Goal: Task Accomplishment & Management: Manage account settings

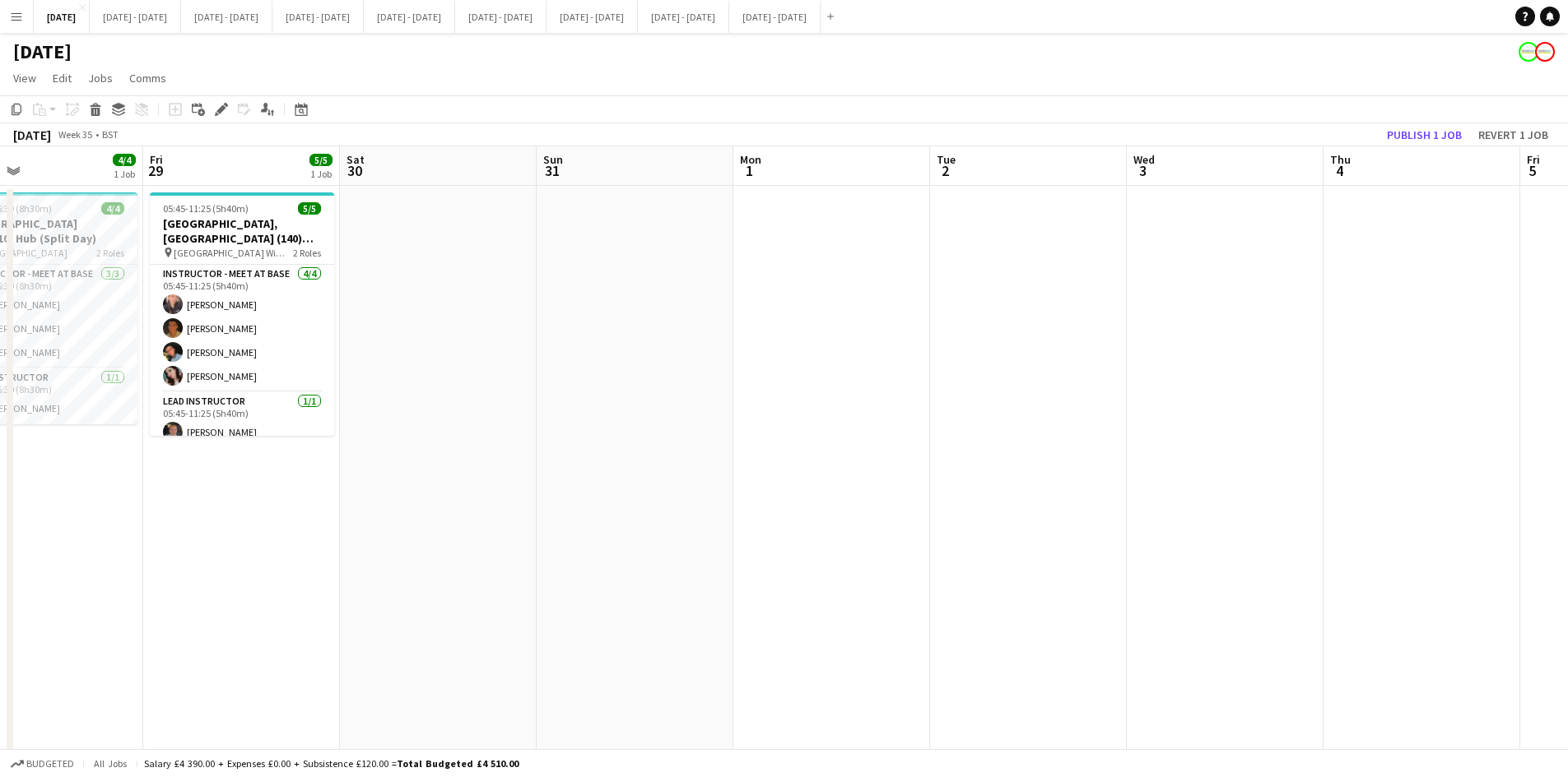
scroll to position [0, 647]
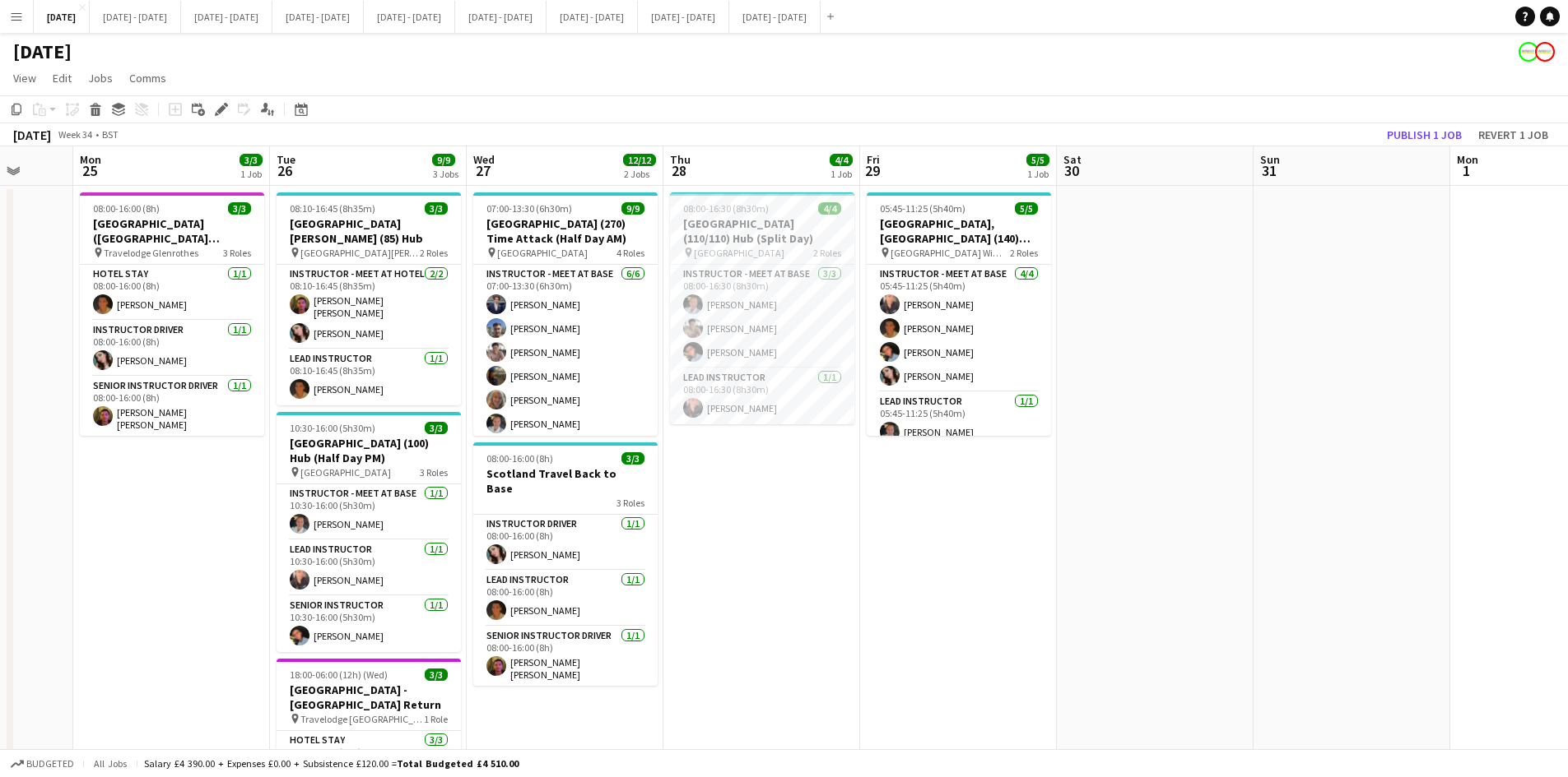
drag, startPoint x: 1395, startPoint y: 451, endPoint x: 1319, endPoint y: 446, distance: 76.2
click at [1319, 446] on app-calendar-viewport "Fri 22 3/3 2 Jobs Sat 23 Sun 24 Mon 25 3/3 1 Job Tue 26 9/9 3 Jobs Wed 27 12/12…" at bounding box center [784, 524] width 1568 height 755
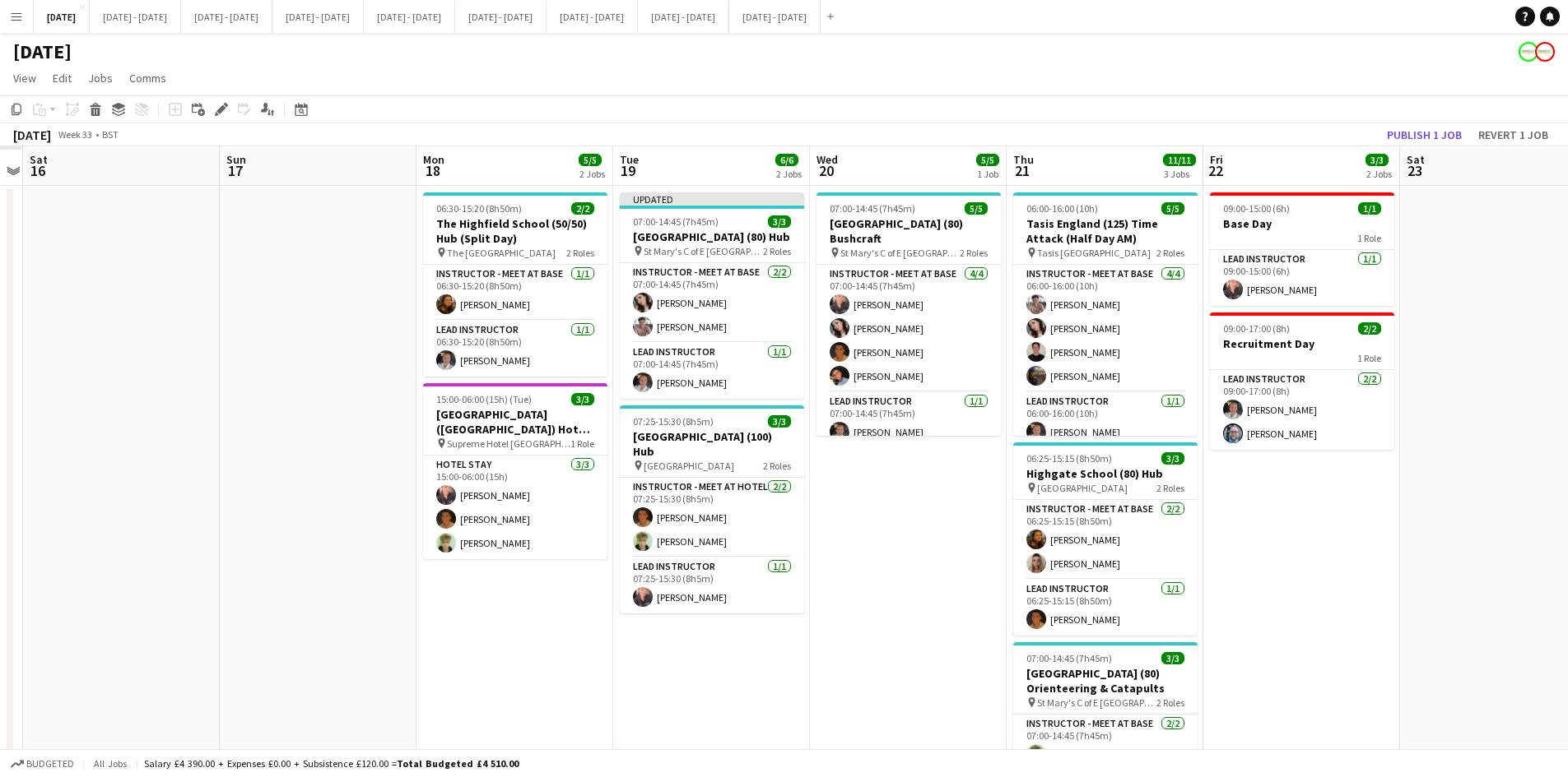
scroll to position [0, 500]
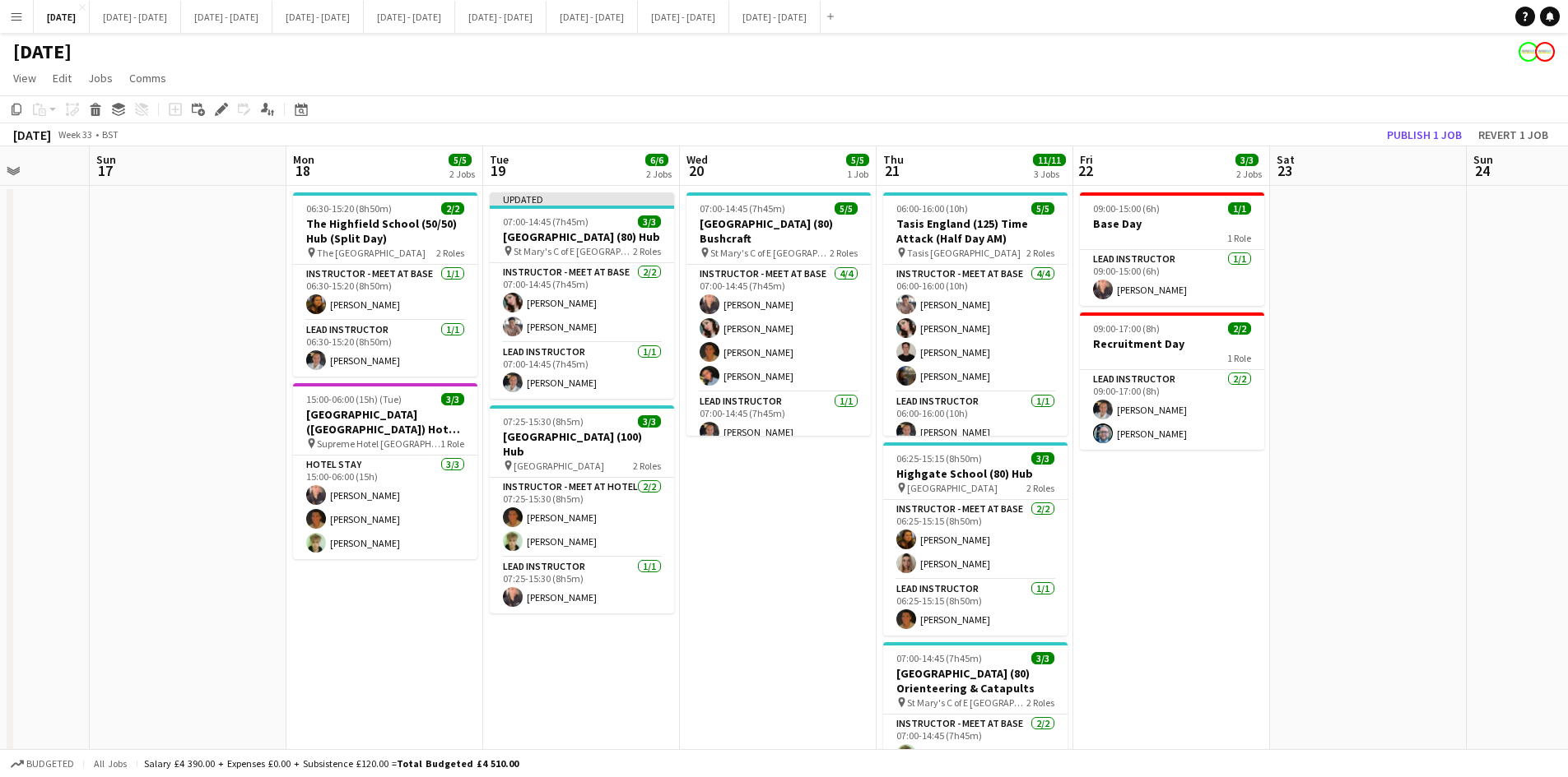
drag, startPoint x: 166, startPoint y: 509, endPoint x: 1691, endPoint y: 433, distance: 1526.9
click at [1567, 433] on html "Menu Boards Boards Boards All jobs Status Workforce Workforce My Workforce Recr…" at bounding box center [784, 464] width 1568 height 929
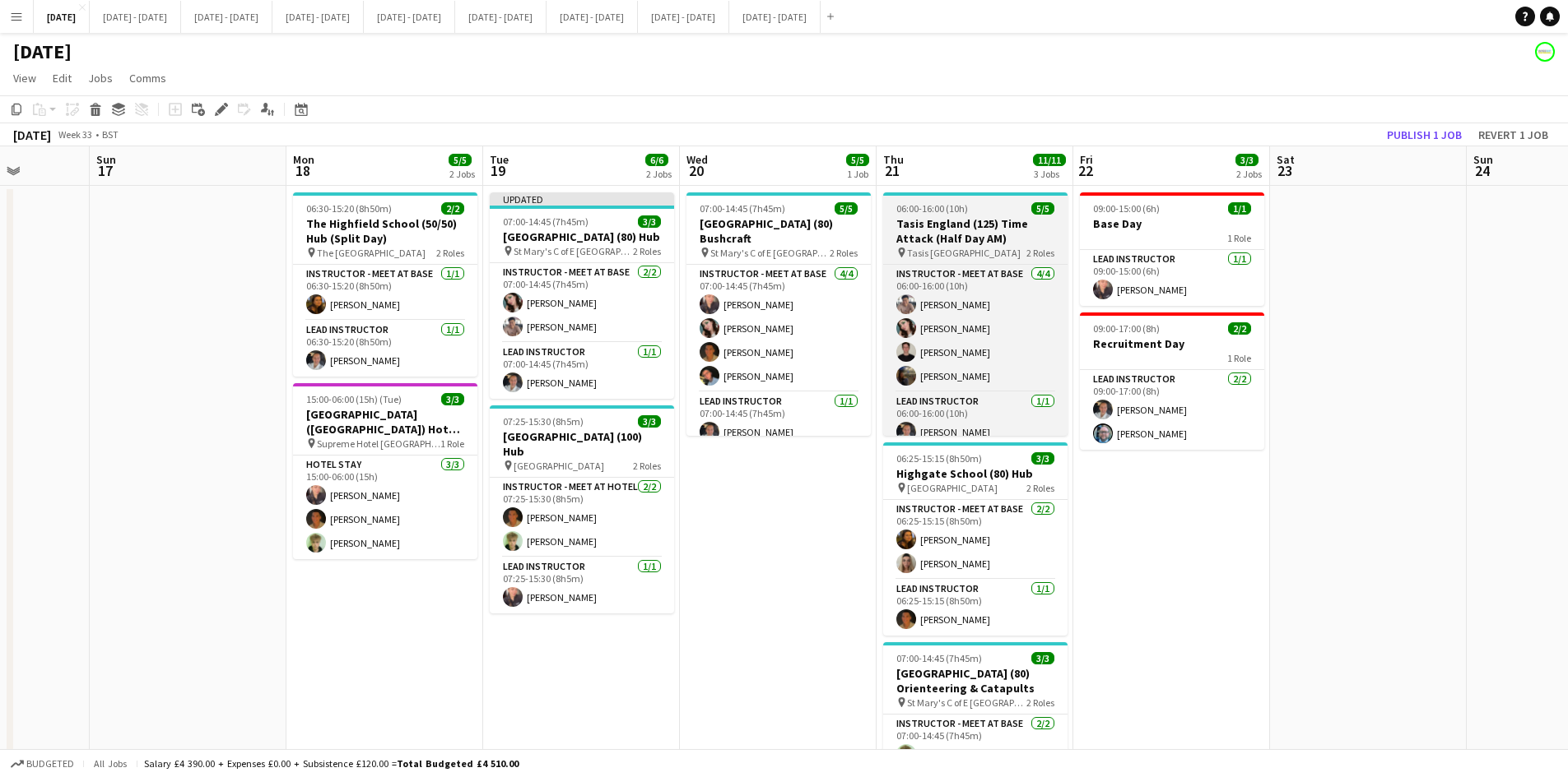
click at [972, 205] on div "06:00-16:00 (10h) 5/5" at bounding box center [974, 209] width 184 height 13
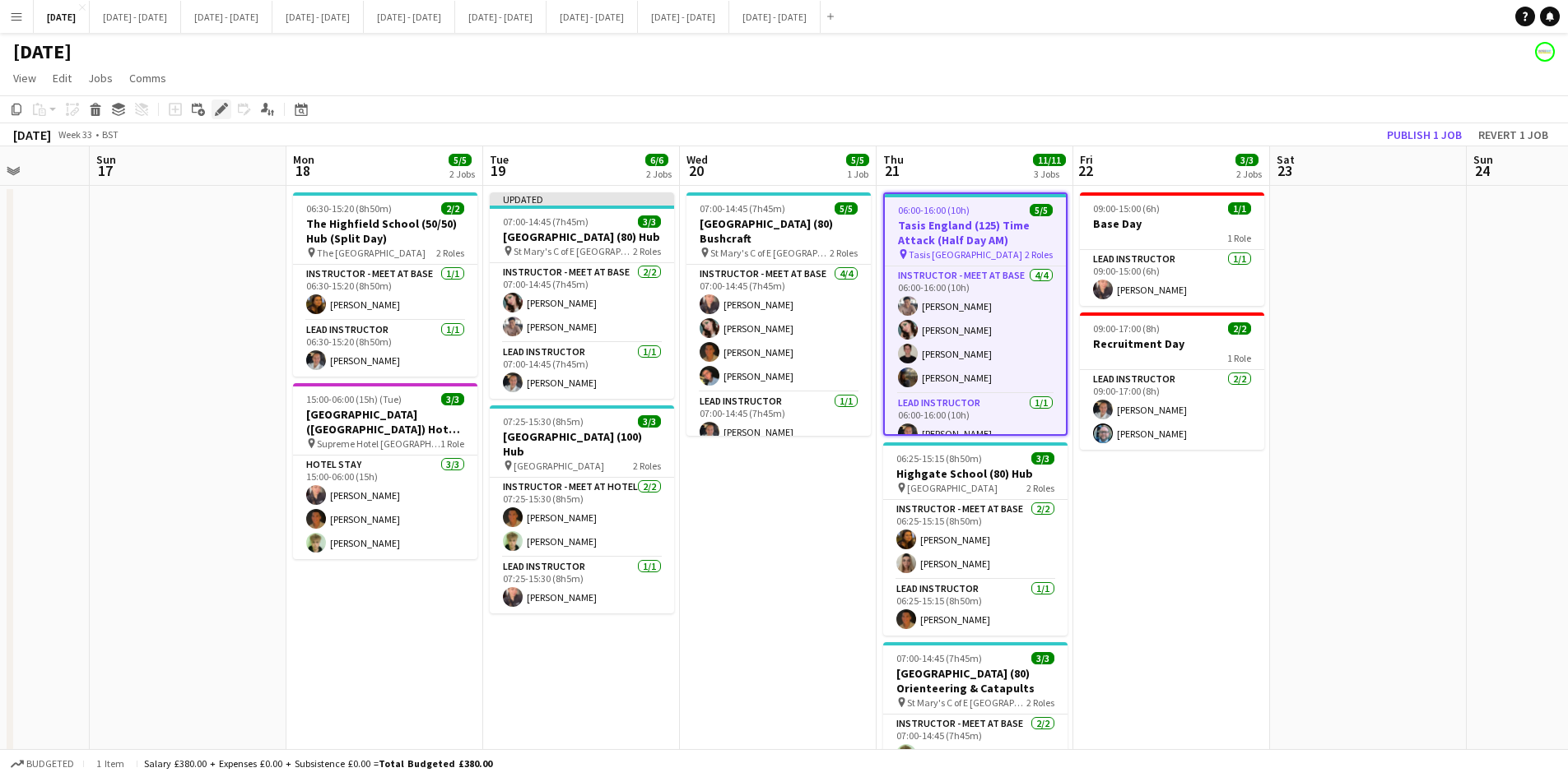
click at [223, 108] on icon at bounding box center [220, 109] width 9 height 9
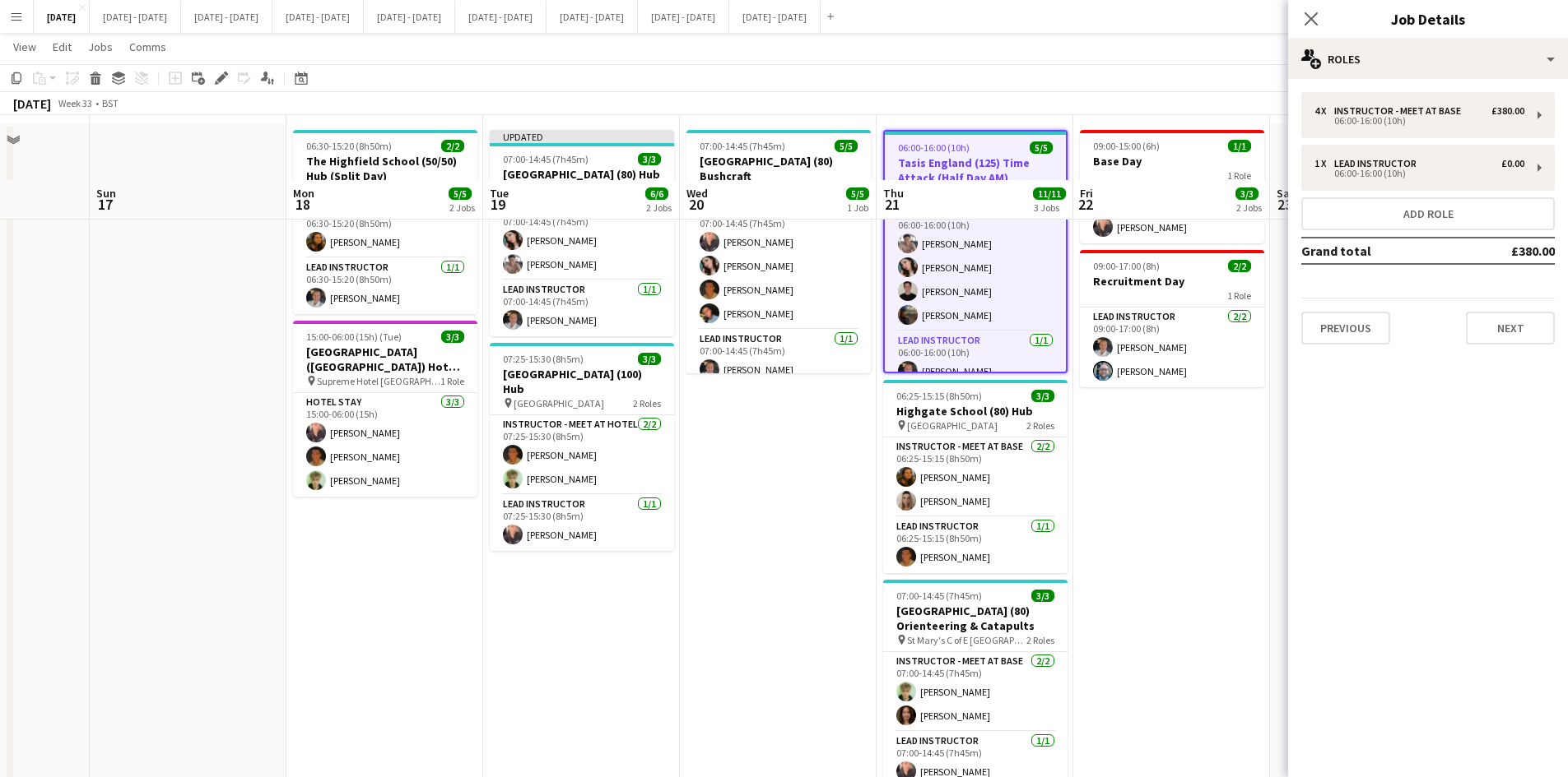
scroll to position [0, 0]
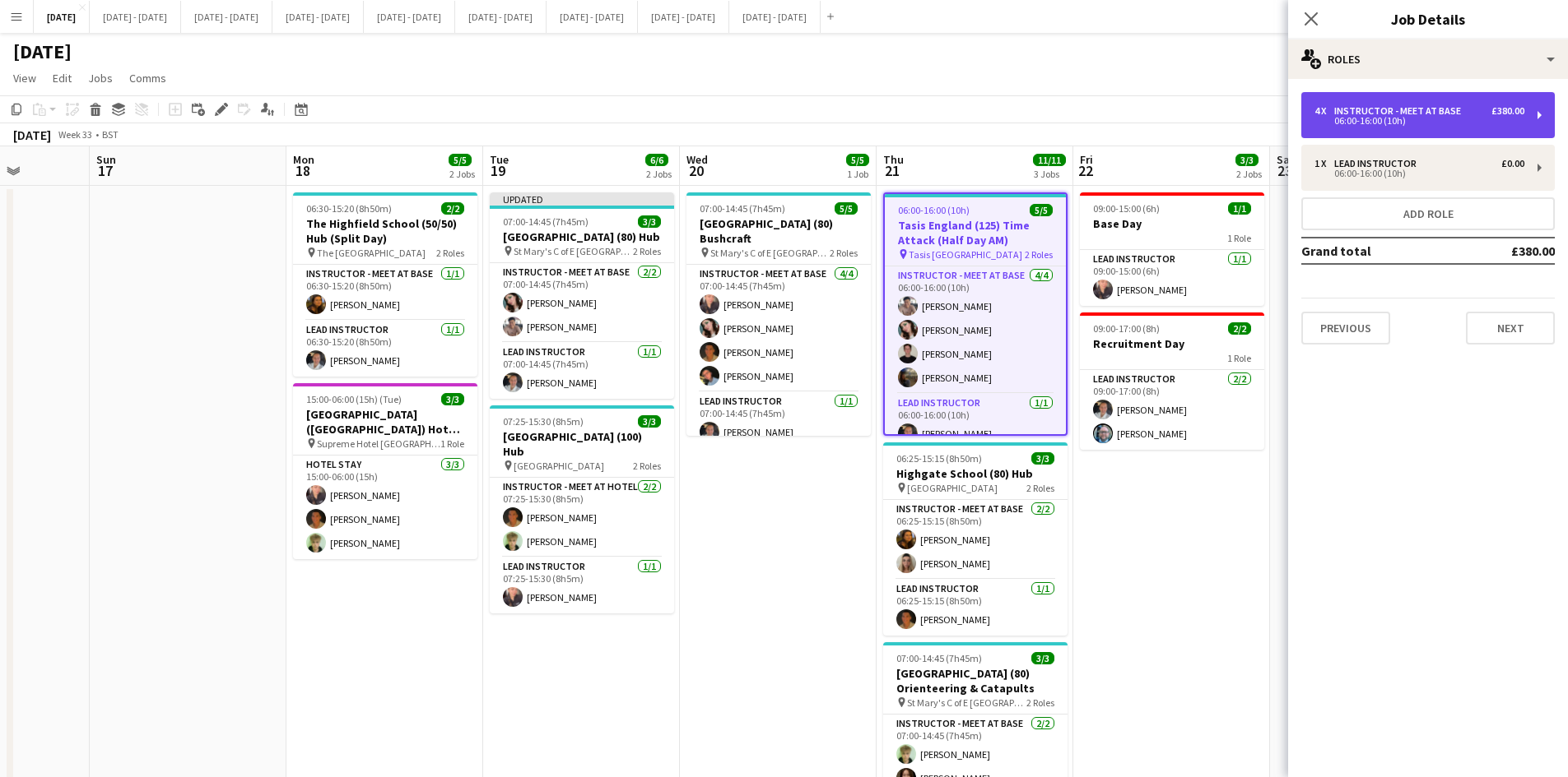
click at [1363, 109] on div "Instructor - Meet at Base" at bounding box center [1400, 111] width 134 height 12
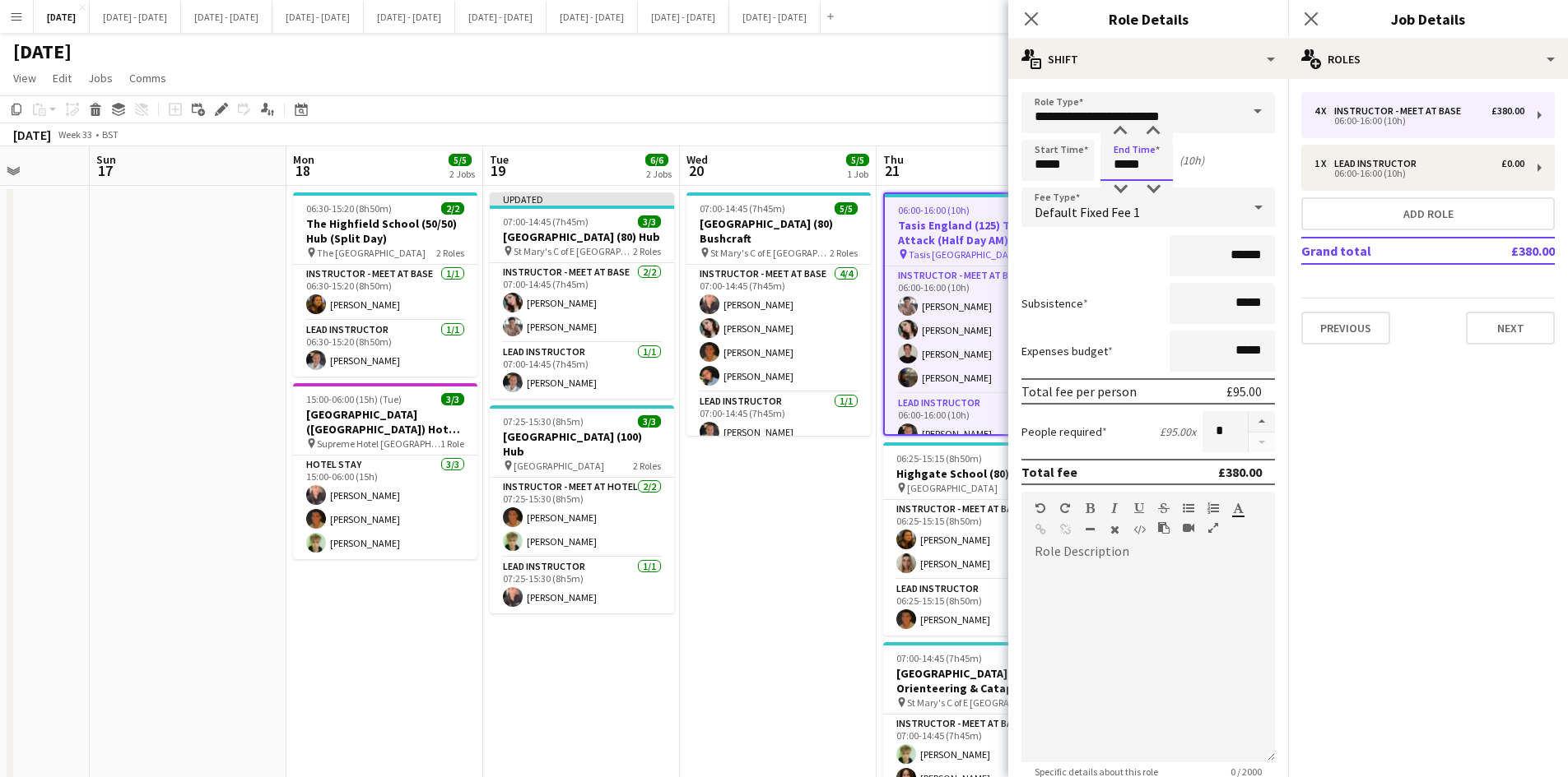
drag, startPoint x: 1151, startPoint y: 161, endPoint x: 1082, endPoint y: 166, distance: 69.2
click at [1082, 166] on div "Start Time ***** End Time ***** (10h)" at bounding box center [1148, 160] width 254 height 41
type input "*****"
click at [1031, 19] on icon at bounding box center [1031, 19] width 16 height 16
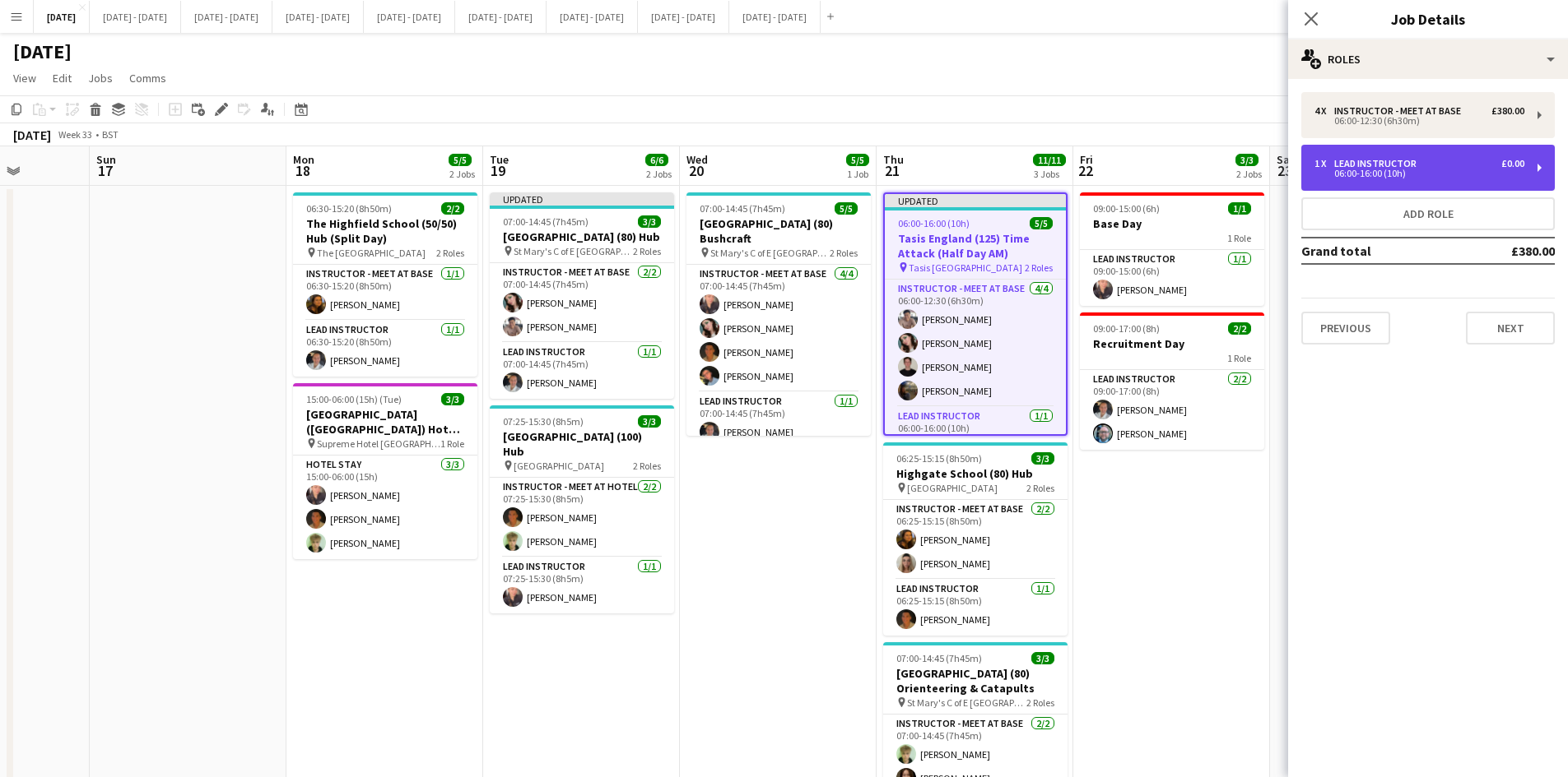
click at [1362, 172] on div "06:00-16:00 (10h)" at bounding box center [1419, 174] width 210 height 8
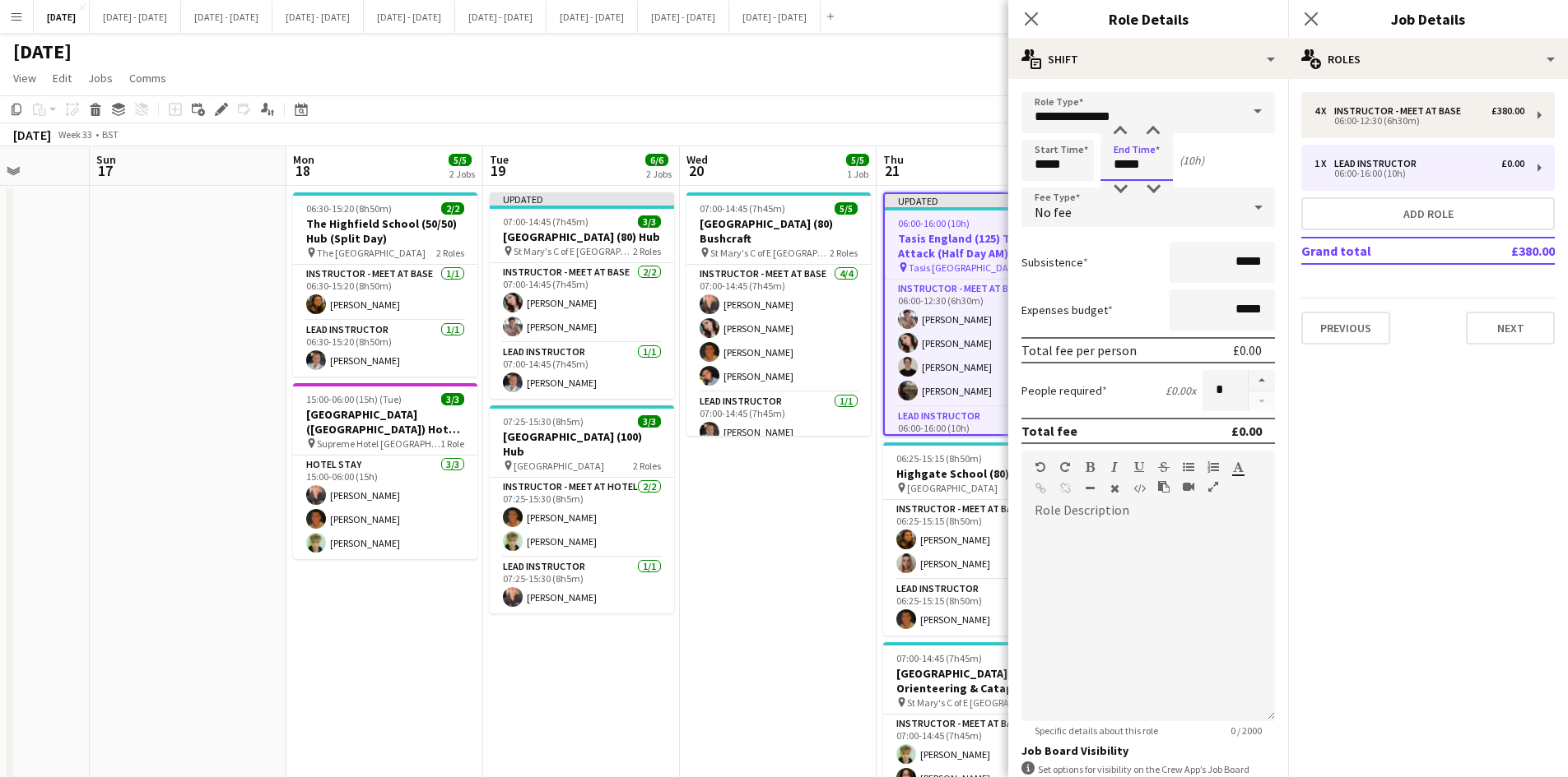
drag, startPoint x: 1170, startPoint y: 166, endPoint x: 1099, endPoint y: 173, distance: 71.3
click at [1099, 173] on div "Start Time ***** End Time ***** (10h)" at bounding box center [1148, 160] width 254 height 41
type input "*****"
click at [1031, 15] on icon "Close pop-in" at bounding box center [1031, 19] width 16 height 16
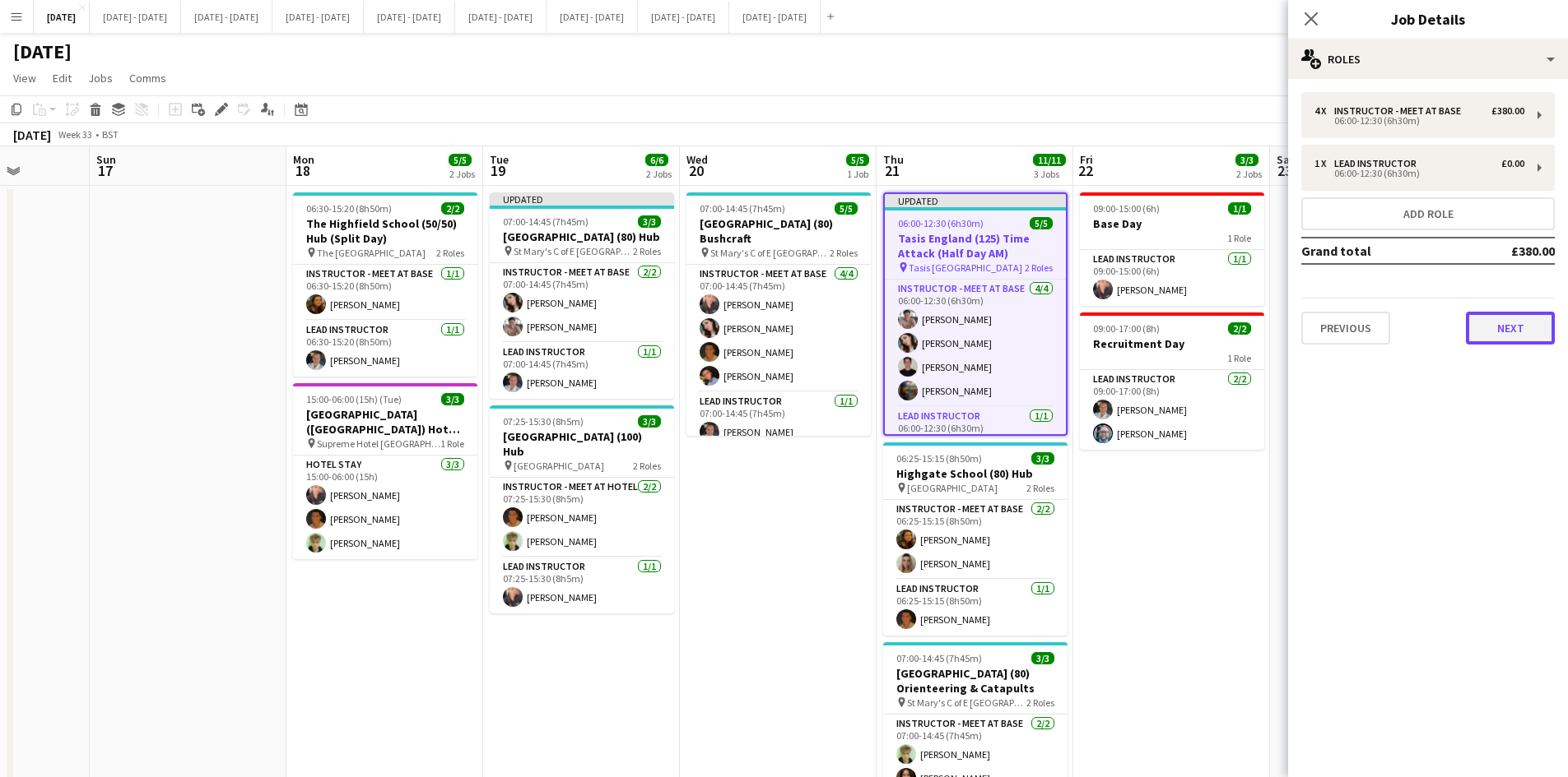
click at [1496, 322] on button "Next" at bounding box center [1509, 329] width 89 height 33
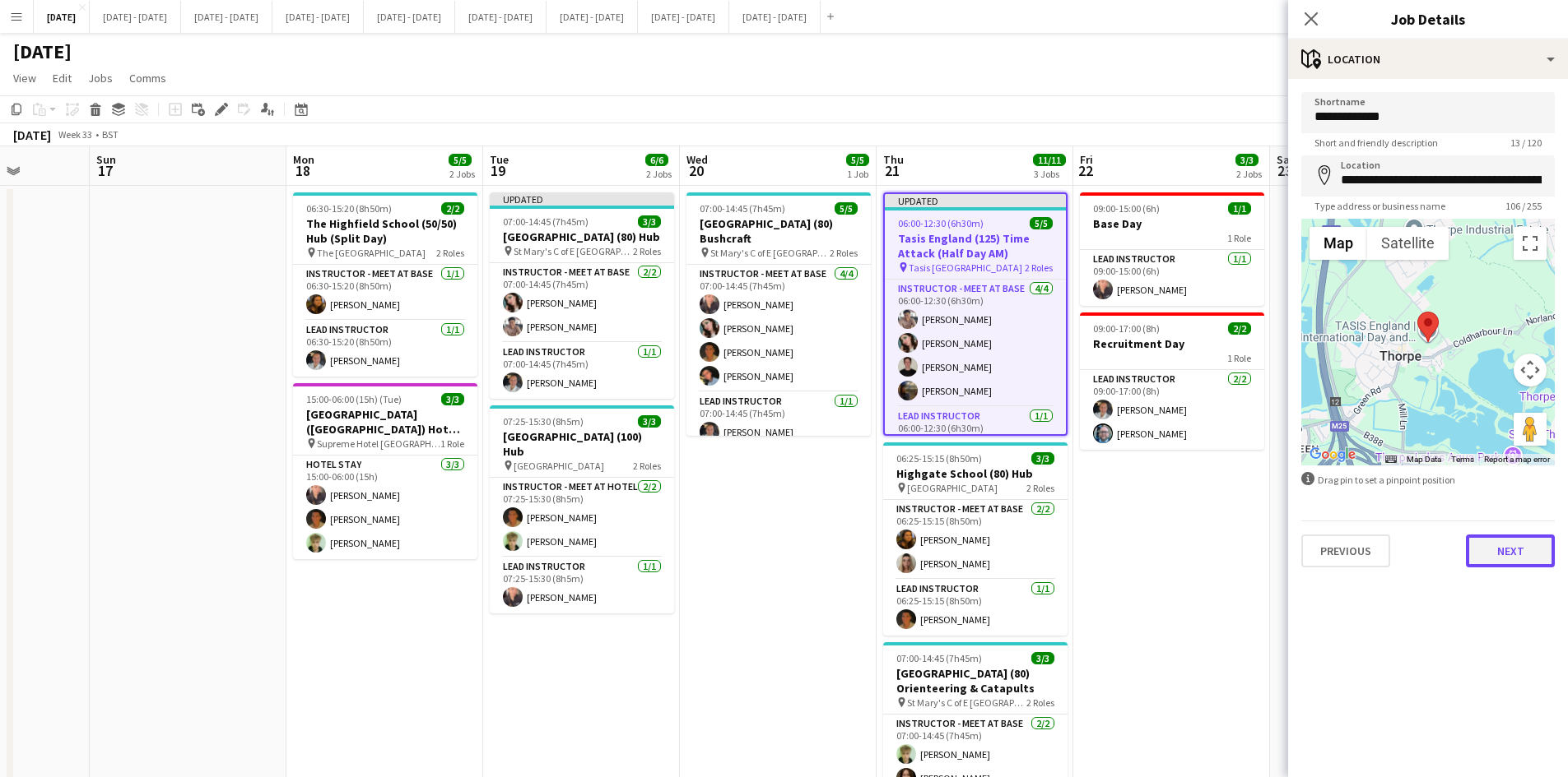
click at [1505, 553] on button "Next" at bounding box center [1509, 552] width 89 height 33
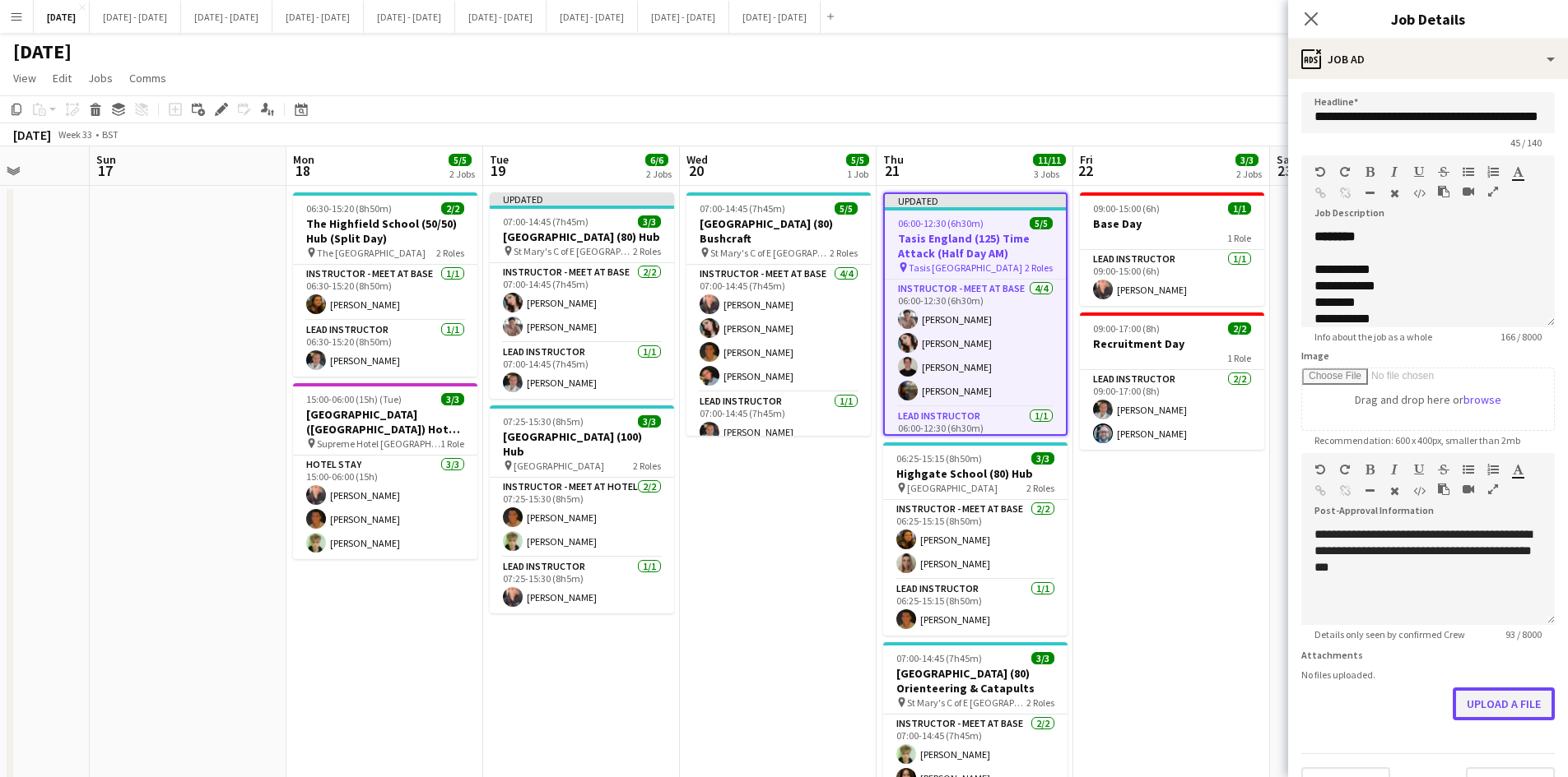
click at [1470, 751] on form "**********" at bounding box center [1428, 447] width 280 height 709
click at [1476, 708] on button "Upload a file" at bounding box center [1503, 704] width 102 height 33
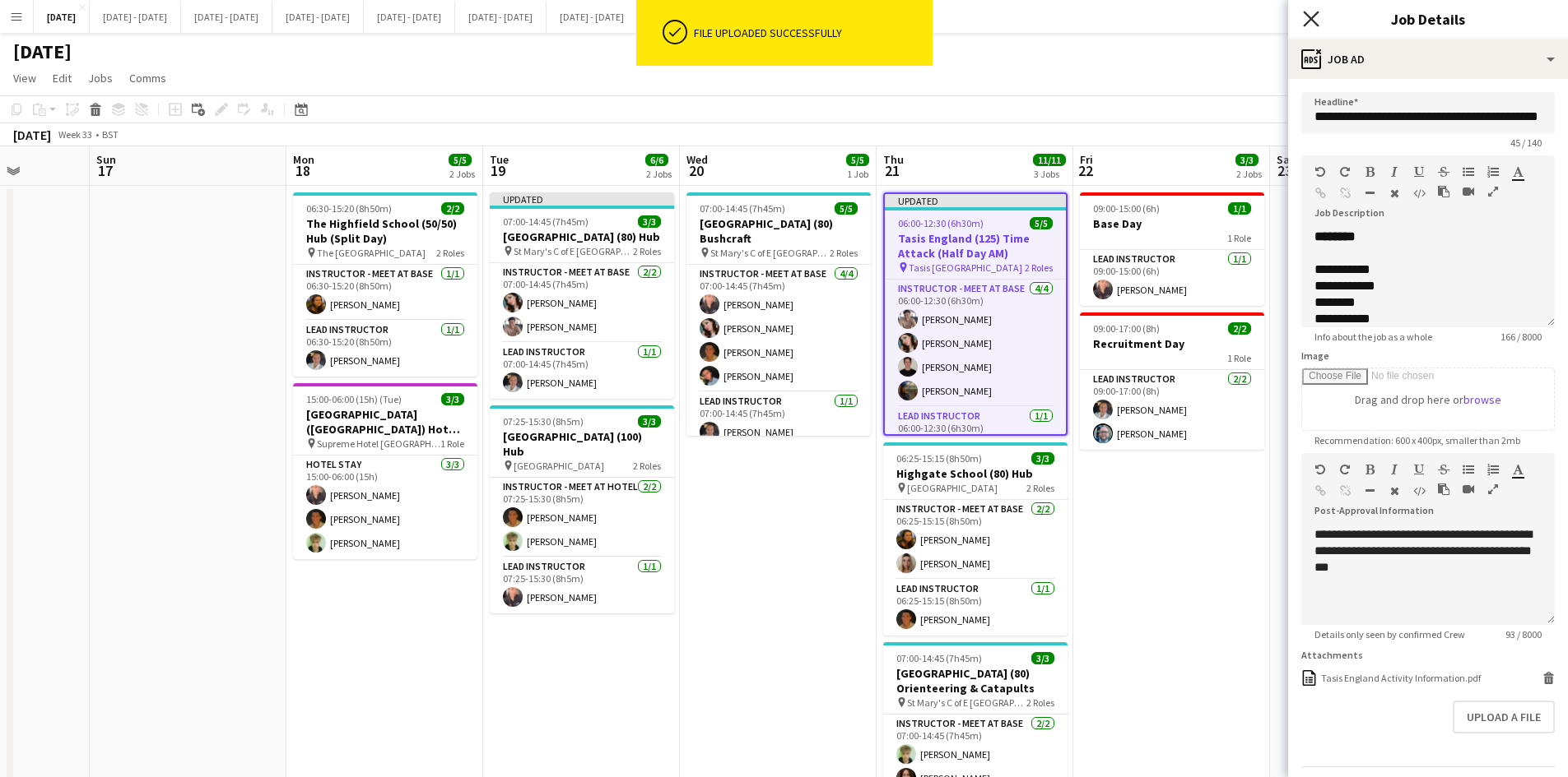
click at [1310, 15] on icon "Close pop-in" at bounding box center [1311, 19] width 16 height 16
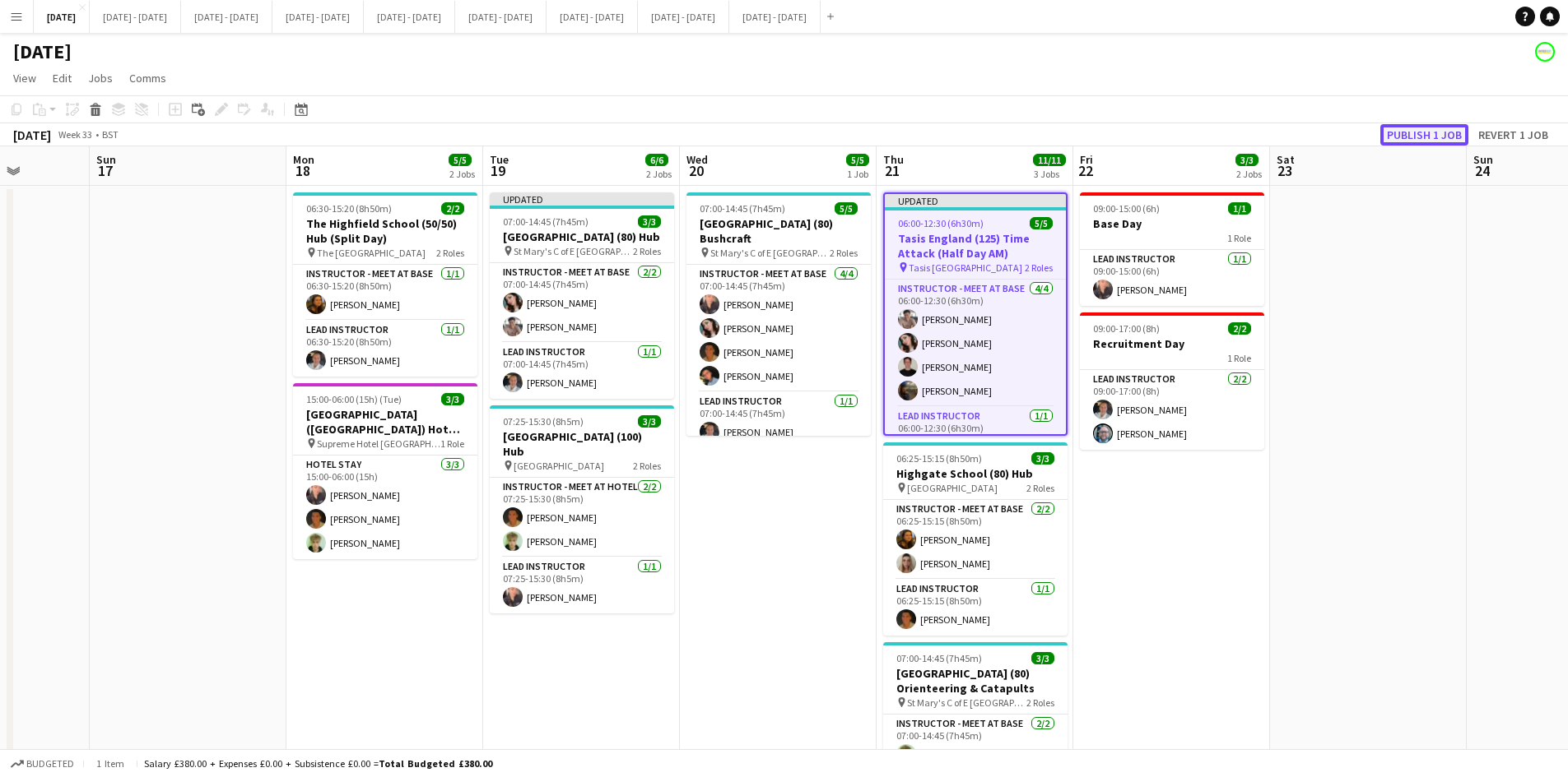
click at [1410, 136] on button "Publish 1 job" at bounding box center [1424, 135] width 88 height 21
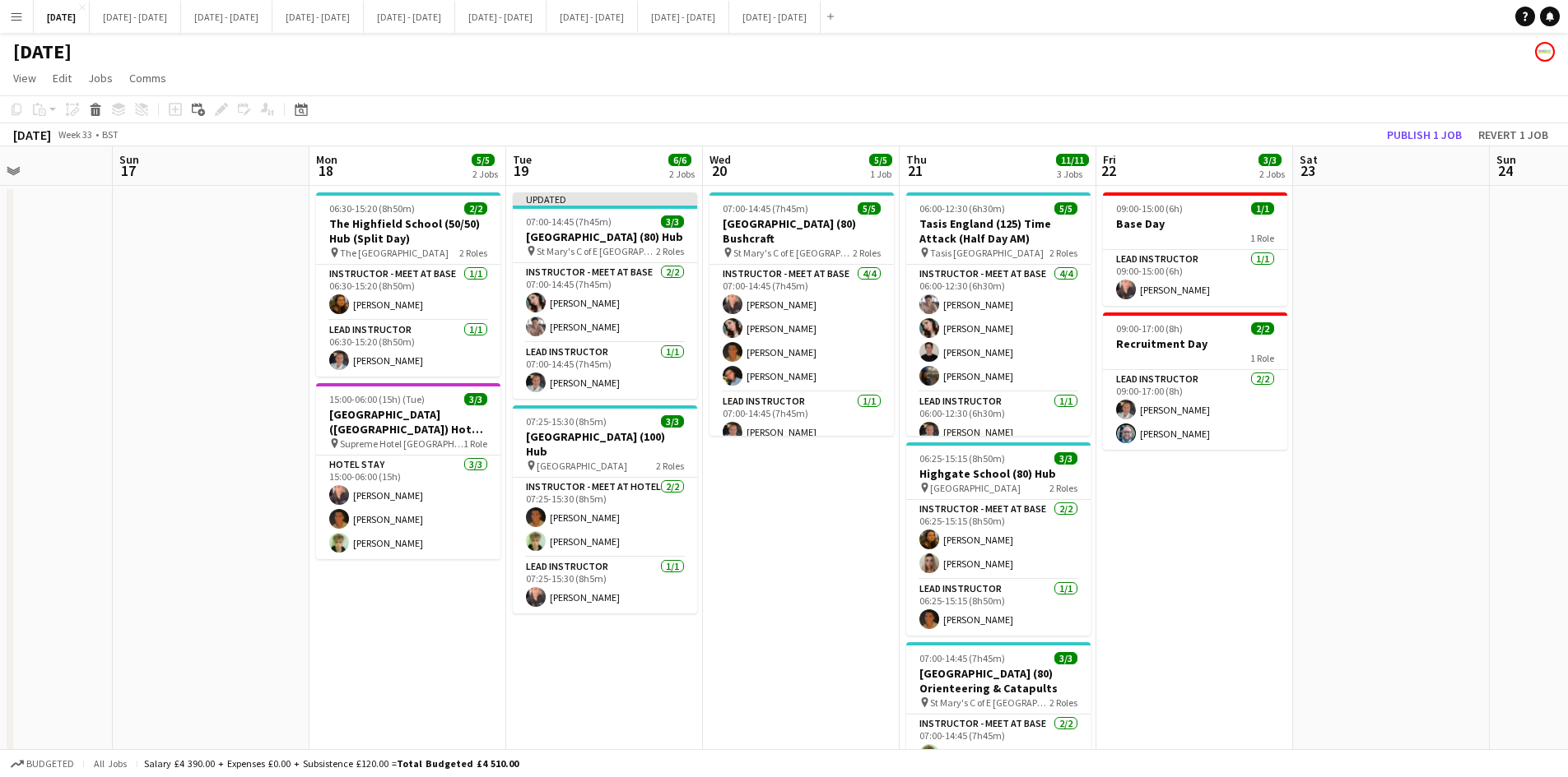
scroll to position [0, 486]
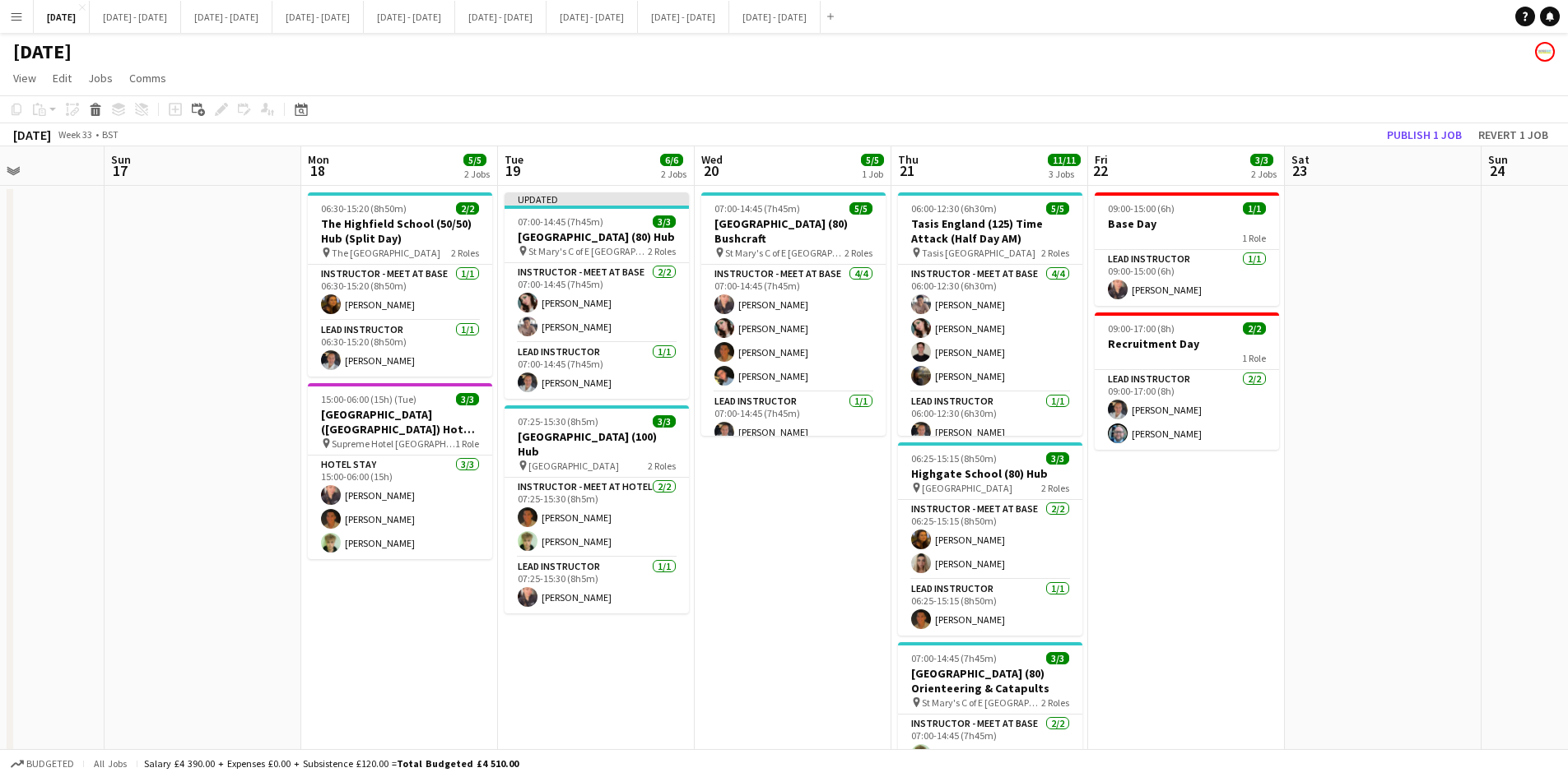
drag, startPoint x: 193, startPoint y: 292, endPoint x: 209, endPoint y: 287, distance: 16.8
click at [209, 287] on app-calendar-viewport "Thu 14 3/3 2 Jobs Fri 15 2/2 1 Job Sat 16 Sun 17 Mon 18 5/5 2 Jobs Tue 19 6/6 2…" at bounding box center [784, 524] width 1568 height 755
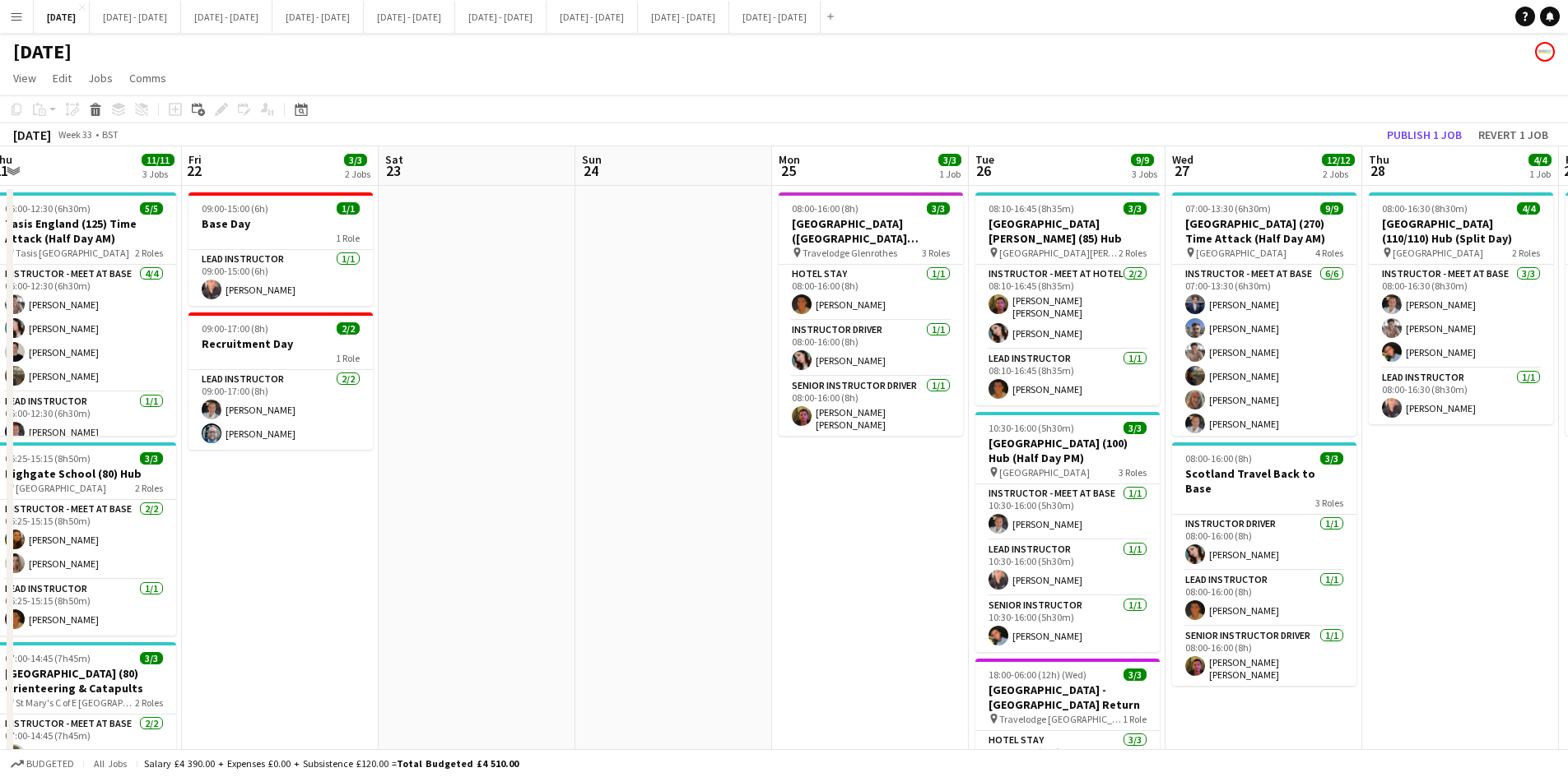
scroll to position [0, 630]
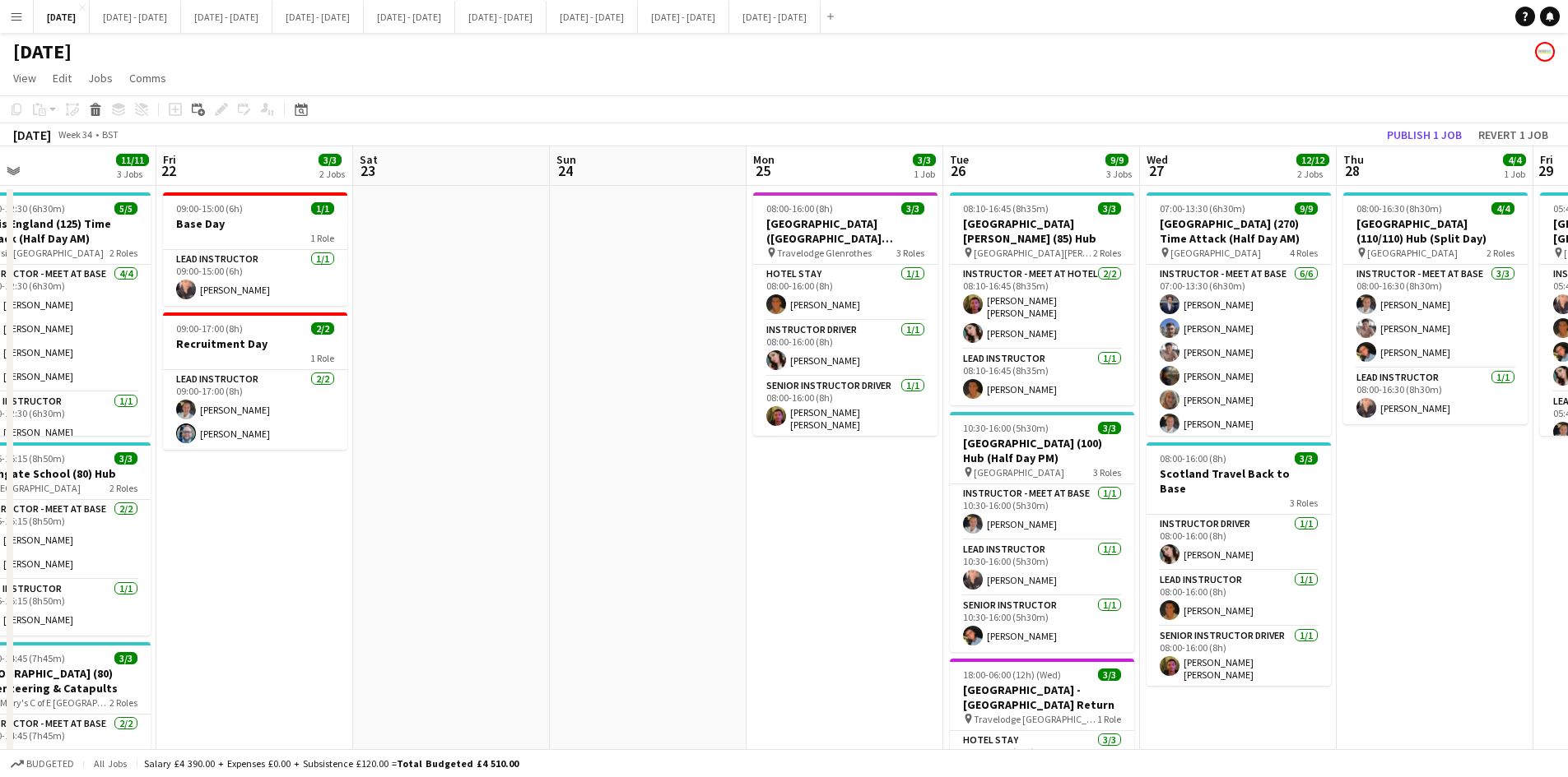
drag, startPoint x: 1489, startPoint y: 388, endPoint x: 558, endPoint y: 419, distance: 931.5
click at [558, 419] on app-calendar-viewport "Mon 18 5/5 2 Jobs Tue 19 6/6 2 Jobs Wed 20 5/5 1 Job Thu 21 11/11 3 Jobs Fri 22…" at bounding box center [784, 524] width 1568 height 755
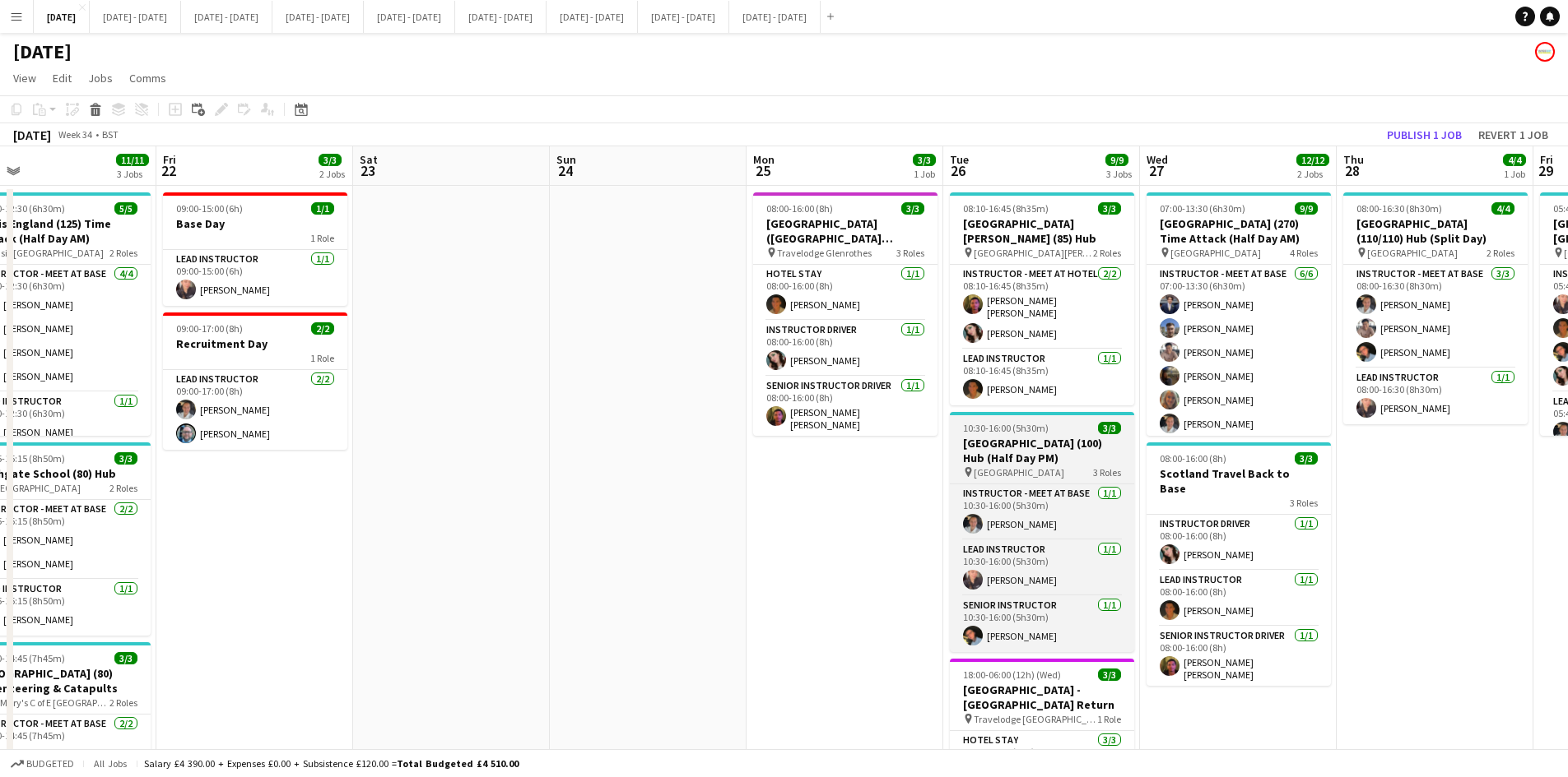
click at [1052, 412] on app-job-card "10:30-16:00 (5h30m) 3/3 [GEOGRAPHIC_DATA] (100) Hub (Half Day PM) pin [GEOGRAPH…" at bounding box center [1041, 532] width 184 height 240
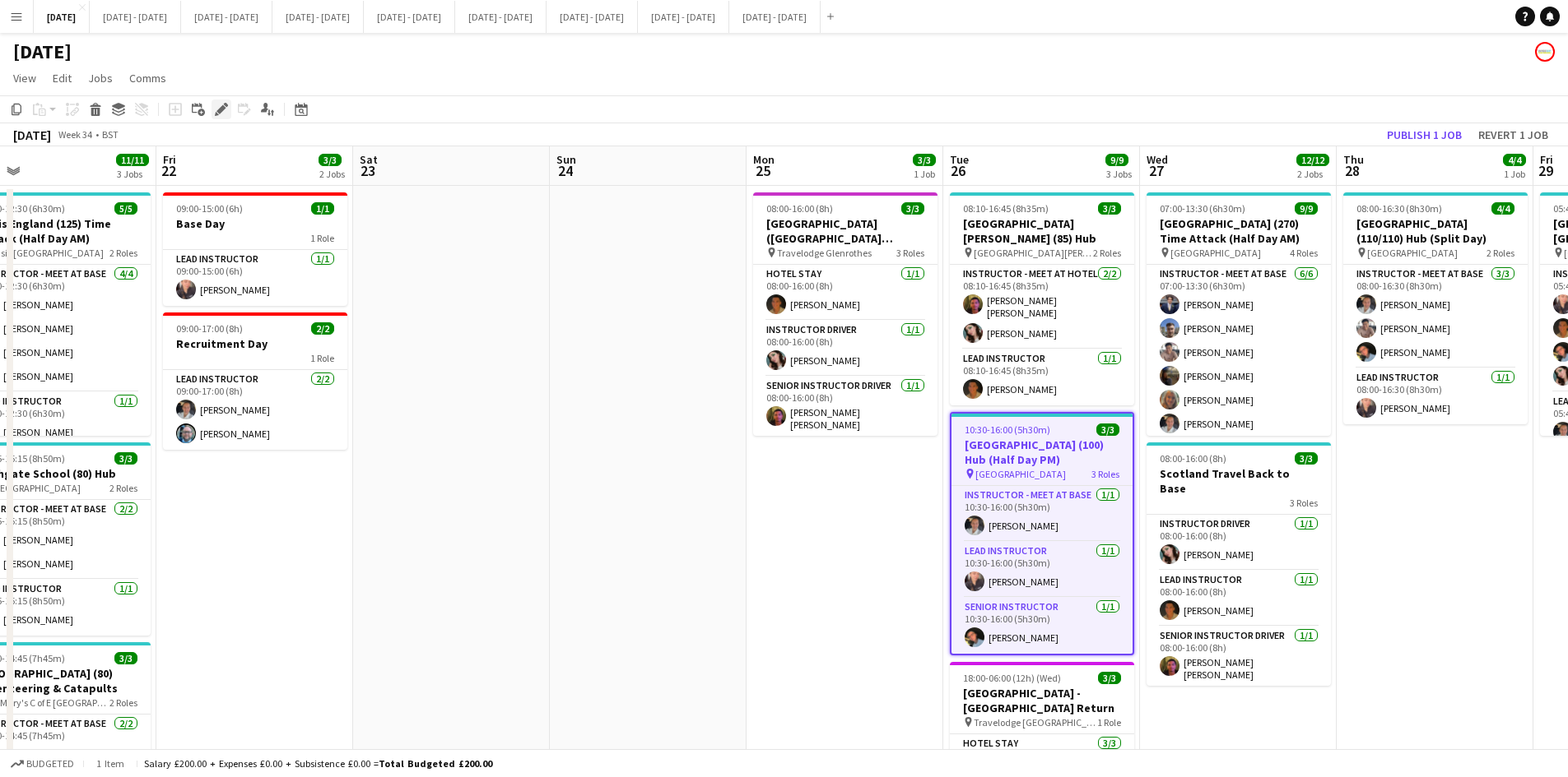
click at [223, 108] on icon at bounding box center [220, 109] width 9 height 9
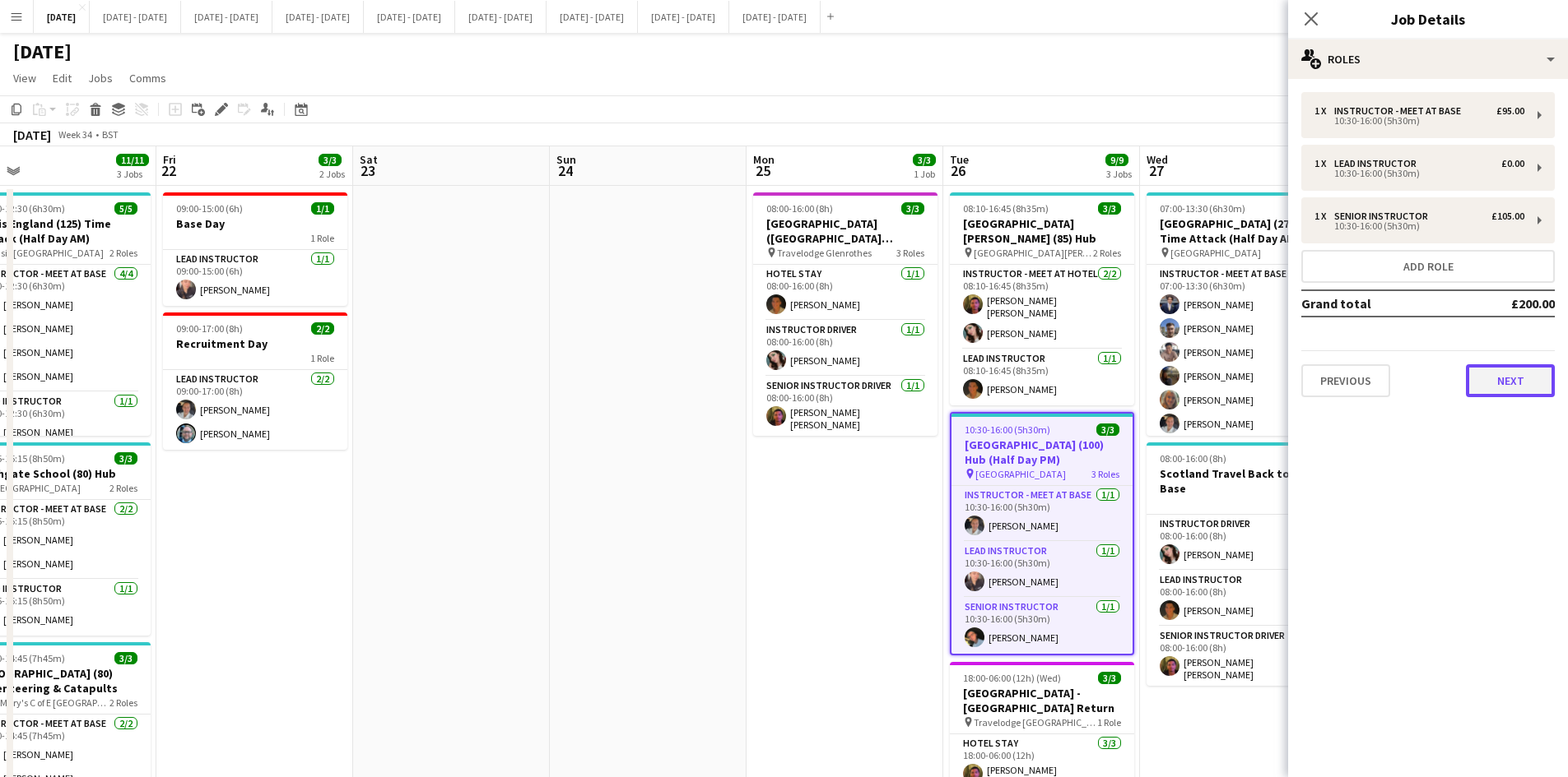
click at [1503, 382] on button "Next" at bounding box center [1509, 381] width 89 height 33
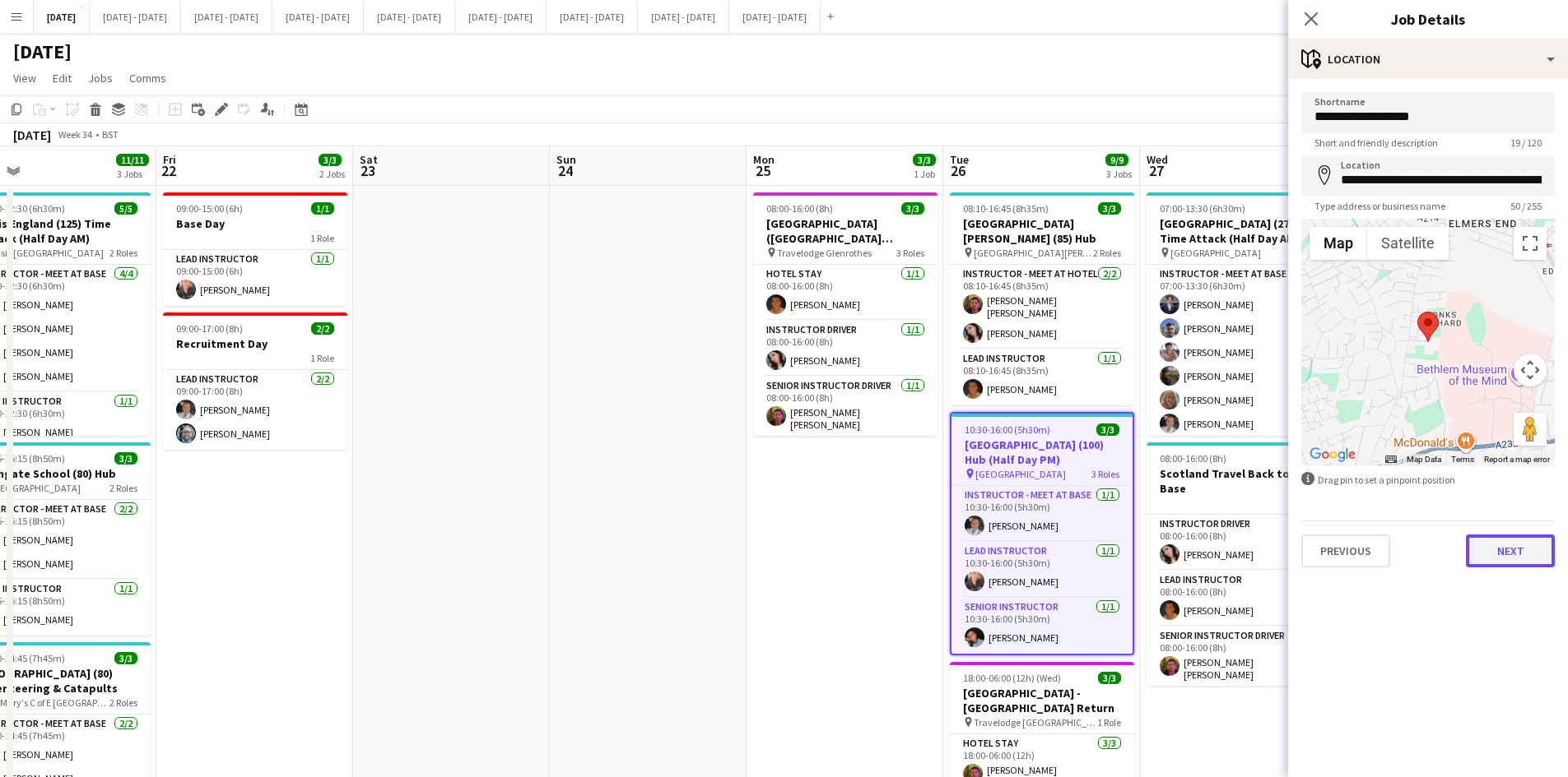
click at [1514, 544] on button "Next" at bounding box center [1509, 552] width 89 height 33
